Goal: Find specific page/section: Find specific page/section

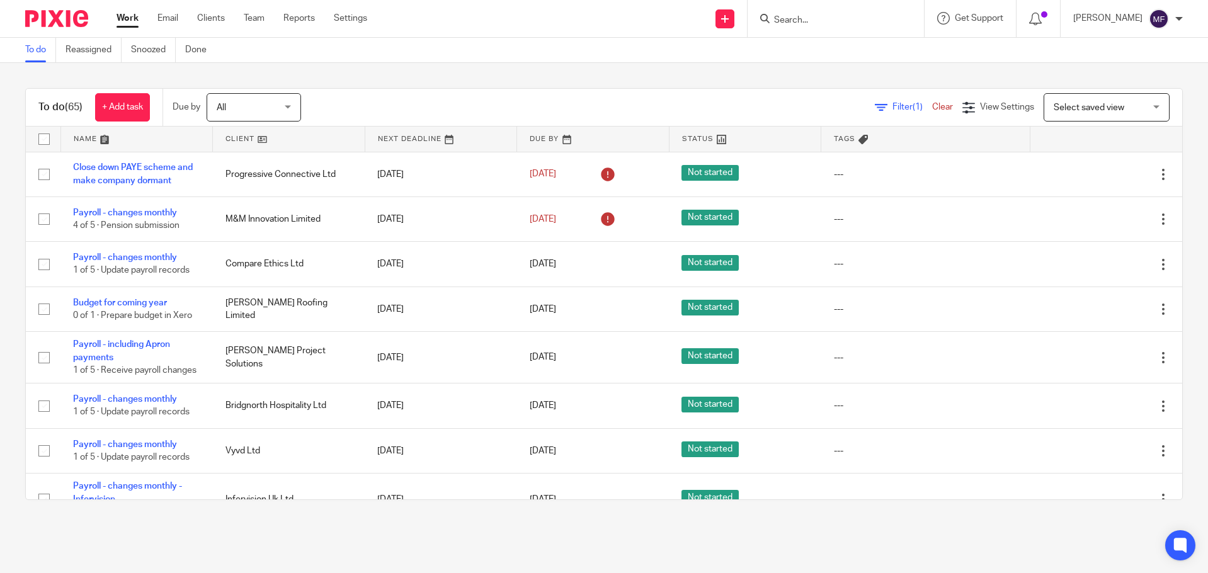
click at [800, 17] on form at bounding box center [840, 19] width 134 height 16
click at [800, 18] on input "Search" at bounding box center [829, 20] width 113 height 11
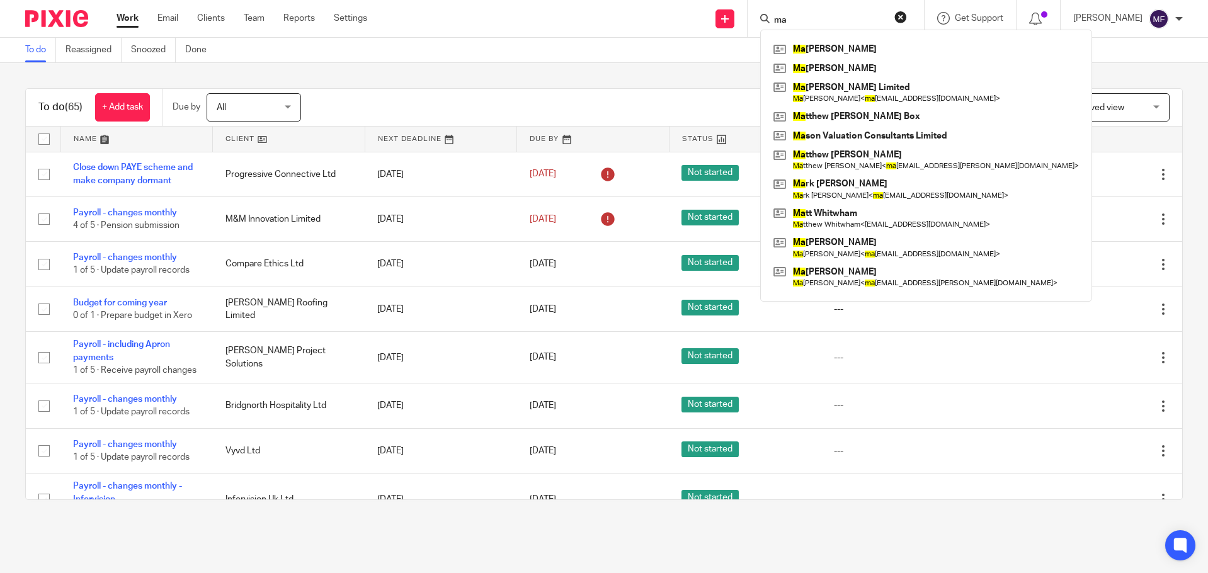
type input "ma"
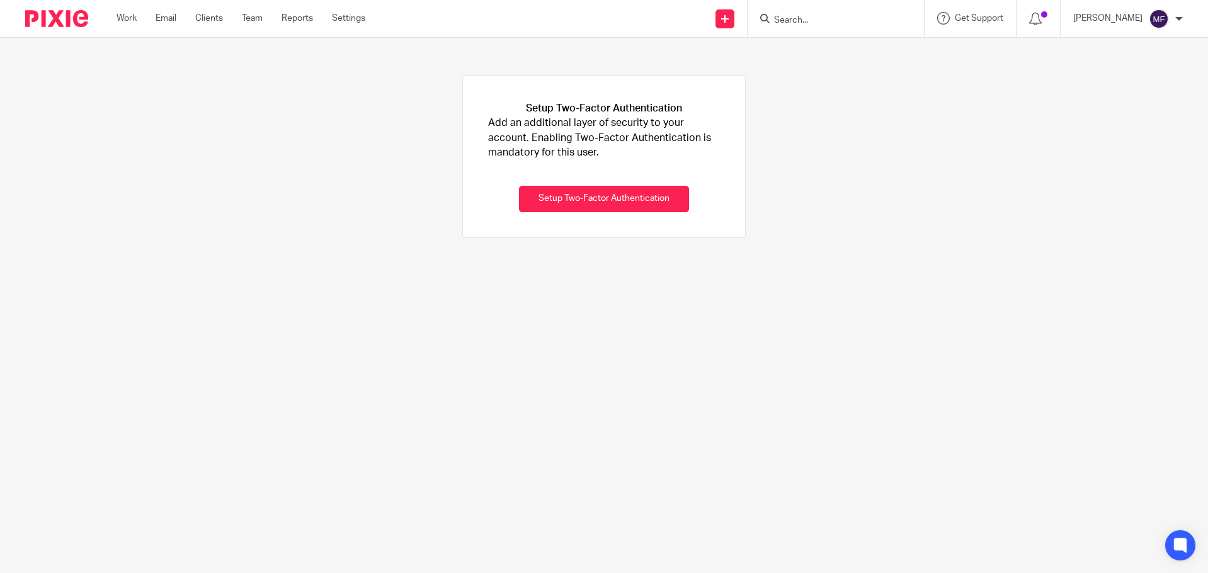
click at [807, 17] on input "Search" at bounding box center [829, 20] width 113 height 11
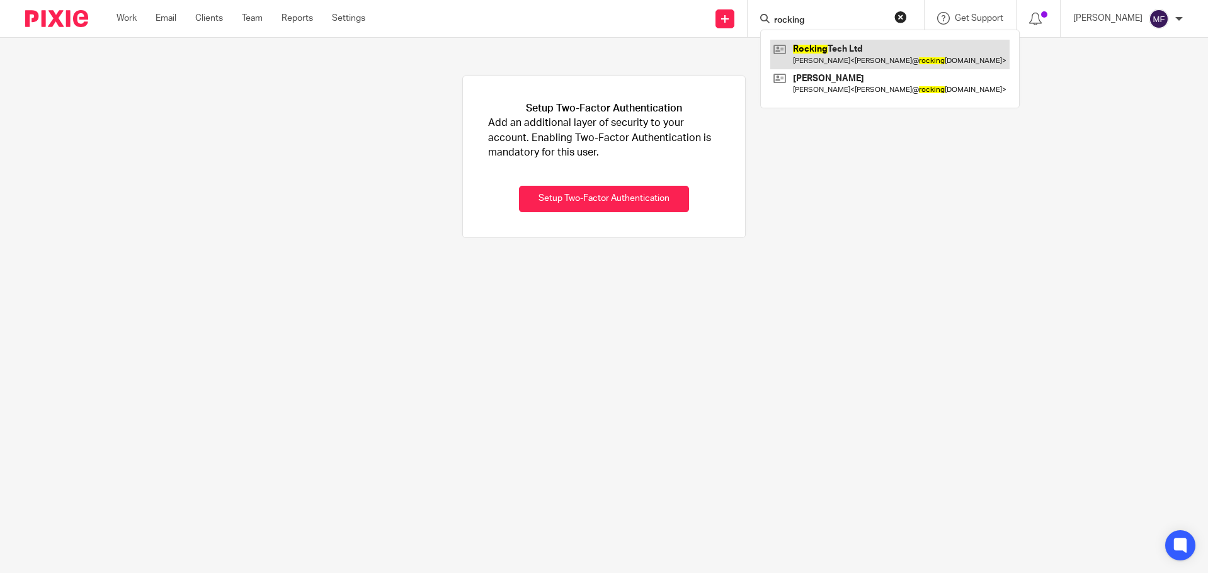
type input "rocking"
click at [828, 43] on link at bounding box center [889, 54] width 239 height 29
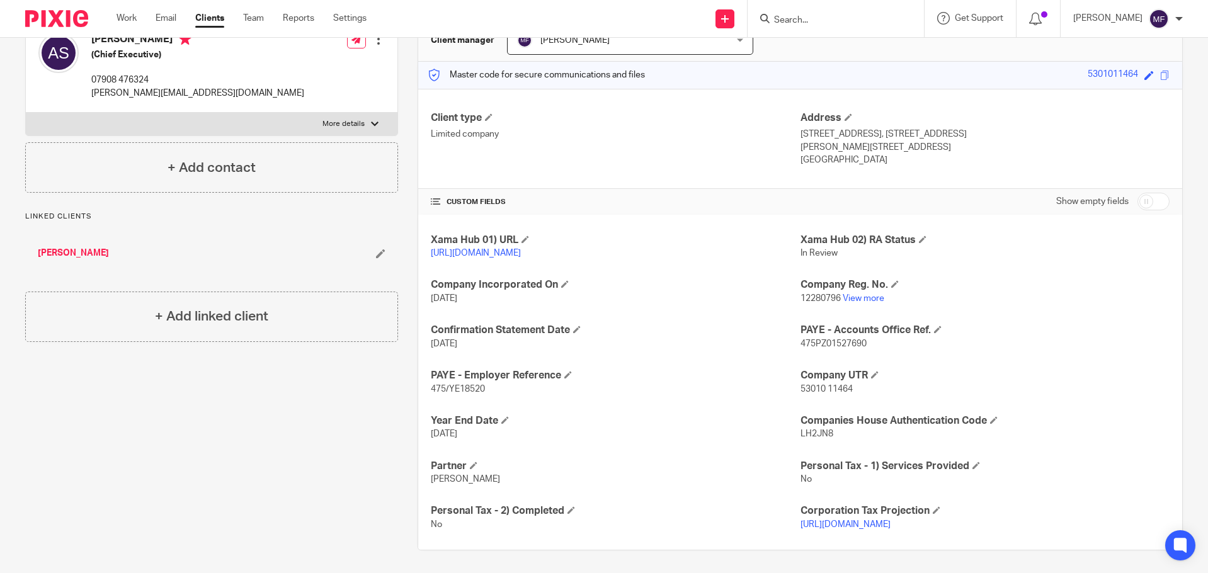
scroll to position [140, 0]
drag, startPoint x: 809, startPoint y: 343, endPoint x: 820, endPoint y: 336, distance: 13.3
click at [871, 347] on p "475PZ01527690" at bounding box center [985, 341] width 369 height 13
copy span "475PZ01527690"
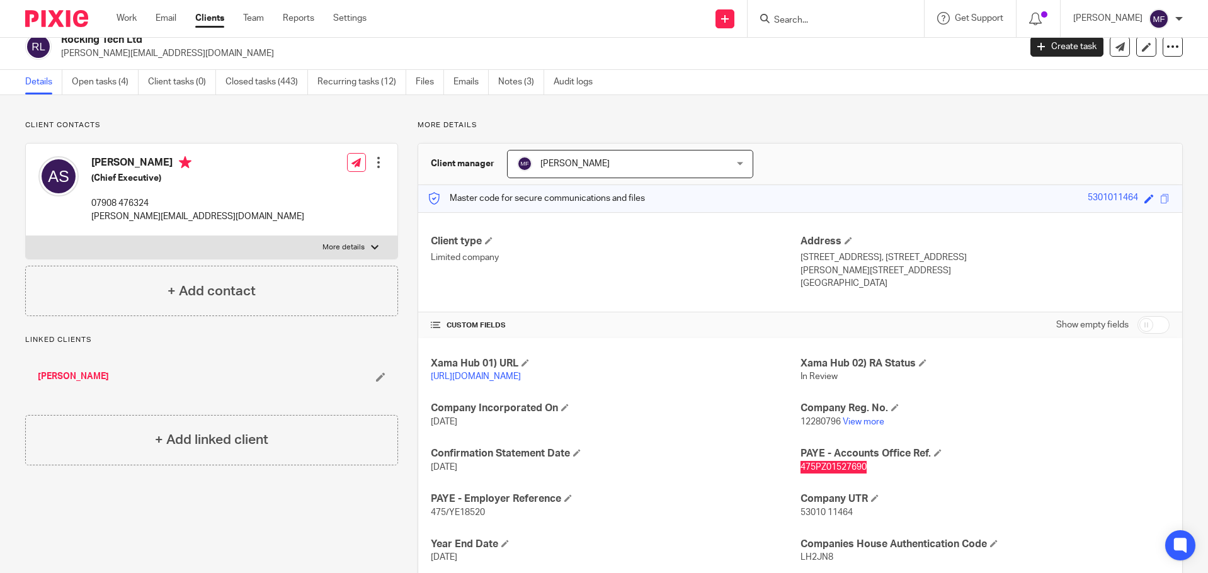
scroll to position [0, 0]
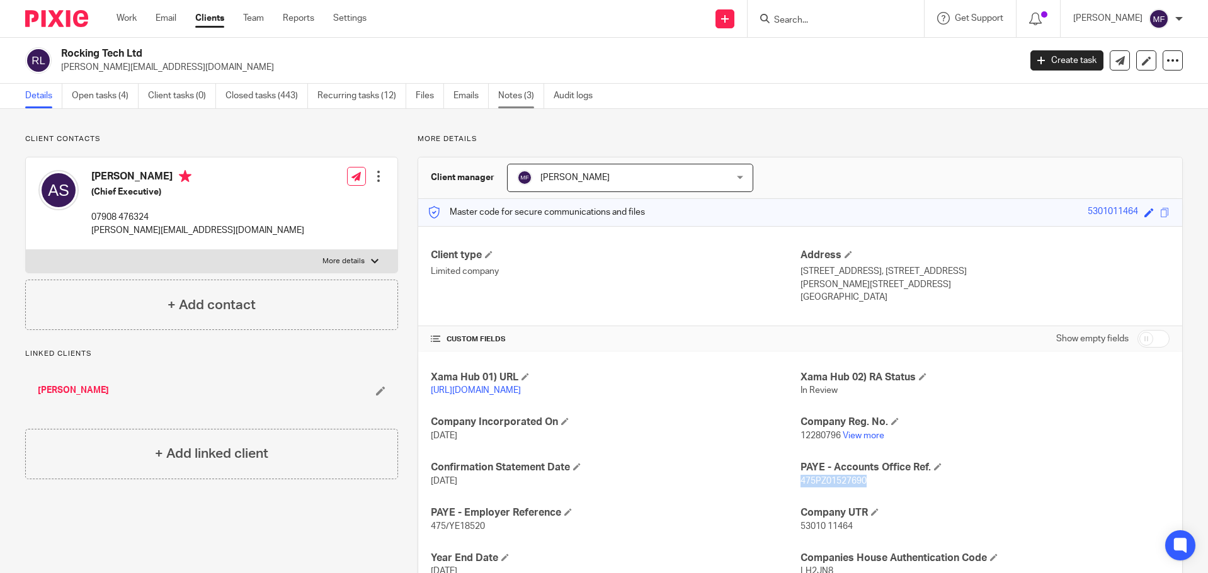
click at [513, 96] on link "Notes (3)" at bounding box center [521, 96] width 46 height 25
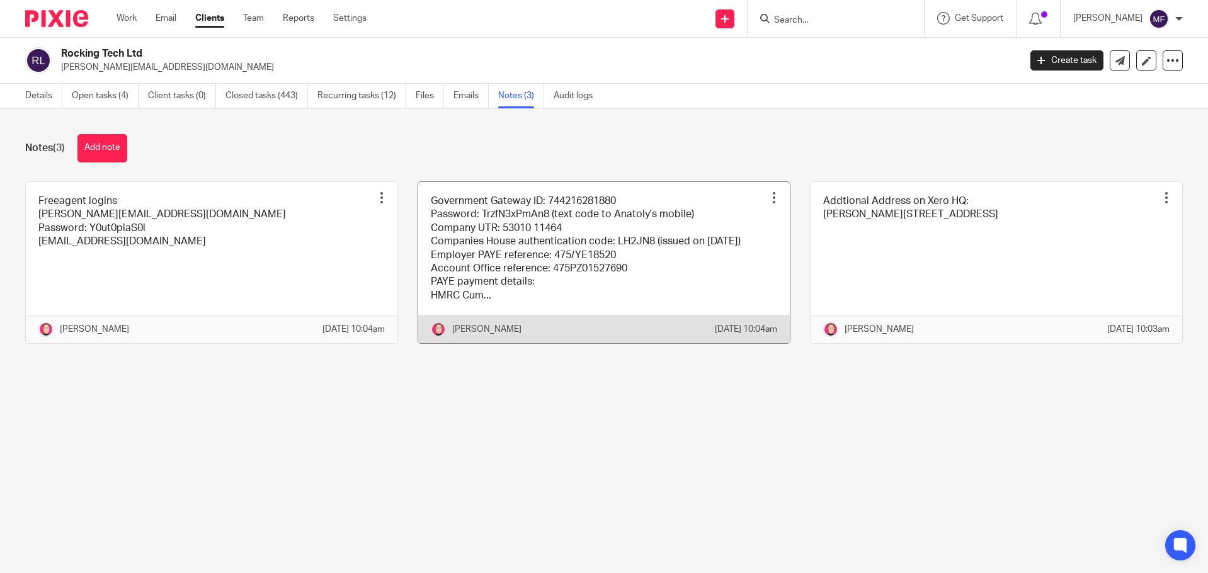
click at [485, 251] on link at bounding box center [604, 263] width 372 height 162
